Goal: Task Accomplishment & Management: Manage account settings

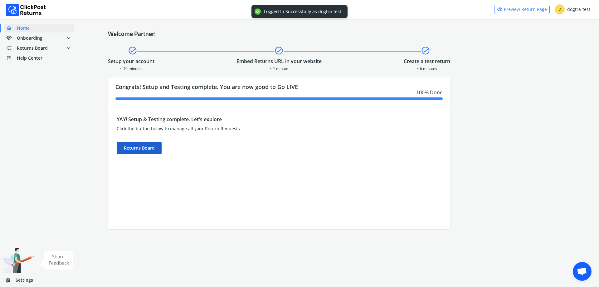
click at [140, 149] on div "Returns Board" at bounding box center [139, 148] width 45 height 12
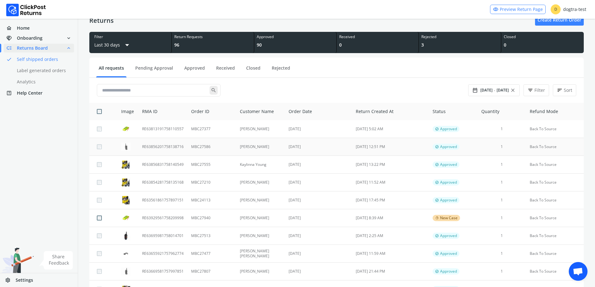
scroll to position [62, 0]
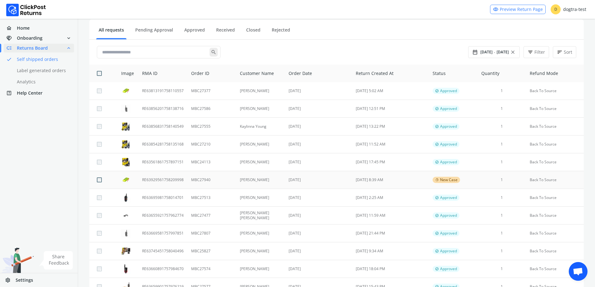
click at [229, 178] on td "MBC27940" at bounding box center [211, 180] width 48 height 18
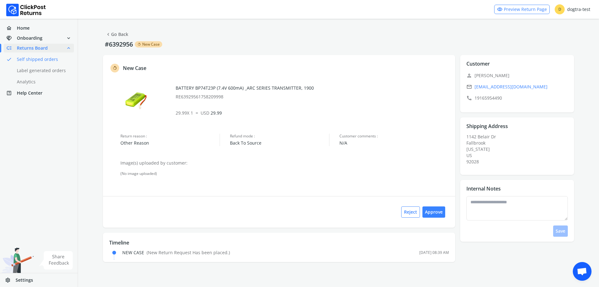
click at [109, 34] on span "chevron_left" at bounding box center [109, 34] width 6 height 9
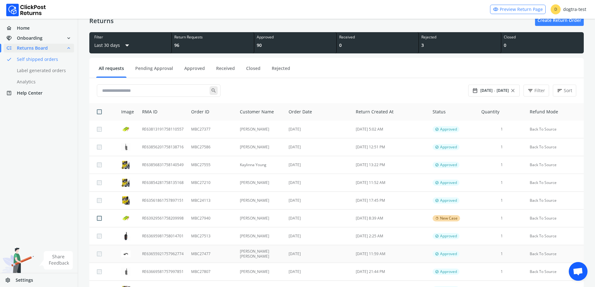
scroll to position [94, 0]
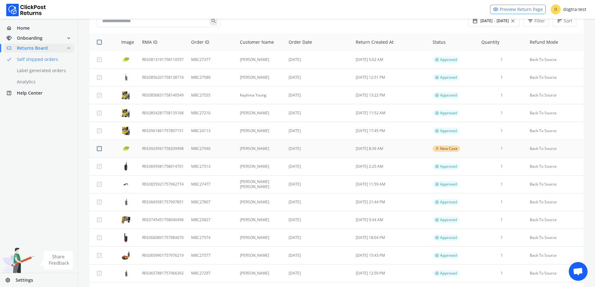
click at [410, 147] on td "[DATE] 8:39 AM" at bounding box center [390, 149] width 77 height 18
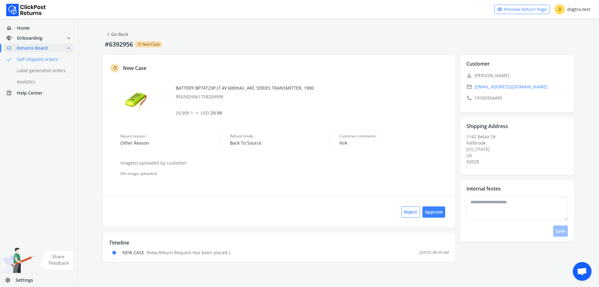
click at [519, 193] on div "Internal Notes edit Save" at bounding box center [517, 211] width 114 height 62
click at [513, 209] on textarea at bounding box center [518, 208] width 102 height 24
type textarea "*"
type textarea "**********"
click at [563, 232] on button "Save" at bounding box center [560, 230] width 15 height 11
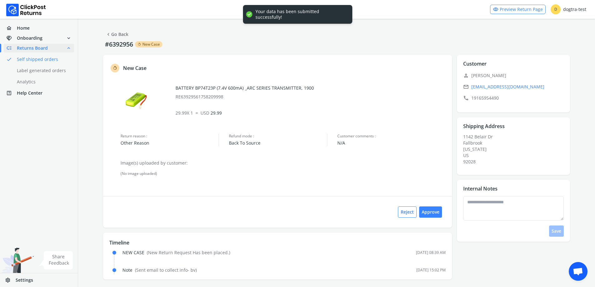
click at [115, 34] on link "chevron_left Go Back" at bounding box center [117, 34] width 23 height 9
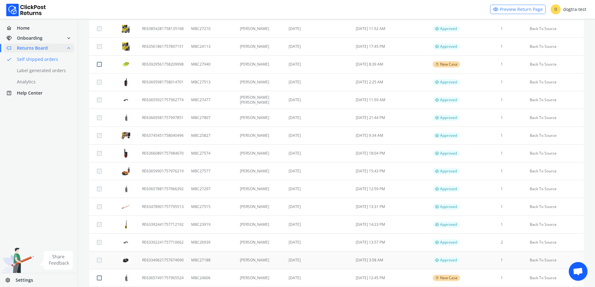
scroll to position [242, 0]
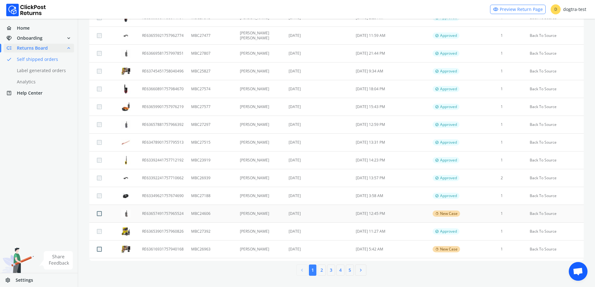
click at [338, 205] on td "[DATE]" at bounding box center [318, 214] width 67 height 18
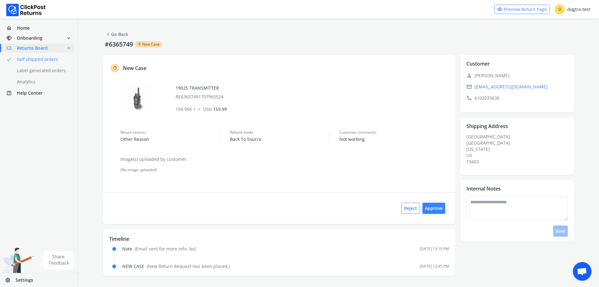
click at [127, 36] on link "chevron_left Go Back" at bounding box center [117, 34] width 23 height 9
